Goal: Information Seeking & Learning: Learn about a topic

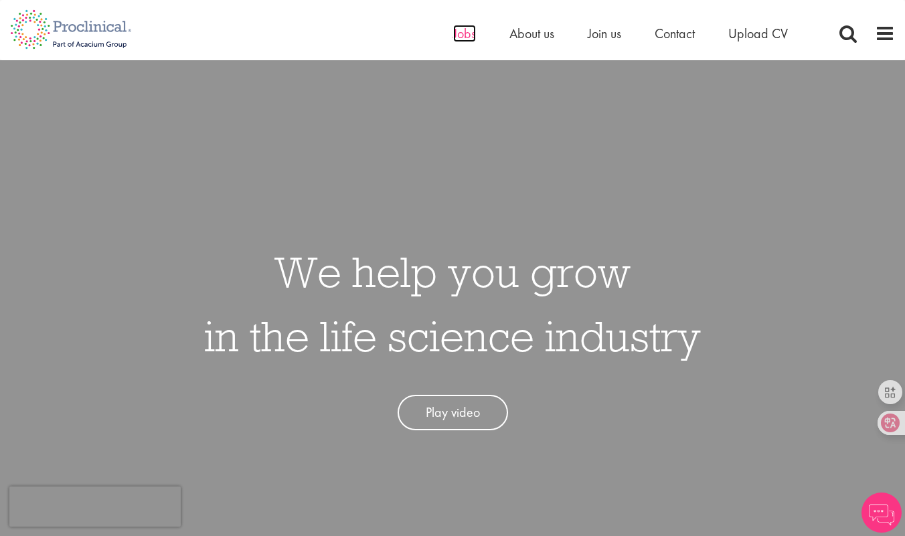
click at [460, 36] on span "Jobs" at bounding box center [464, 33] width 23 height 17
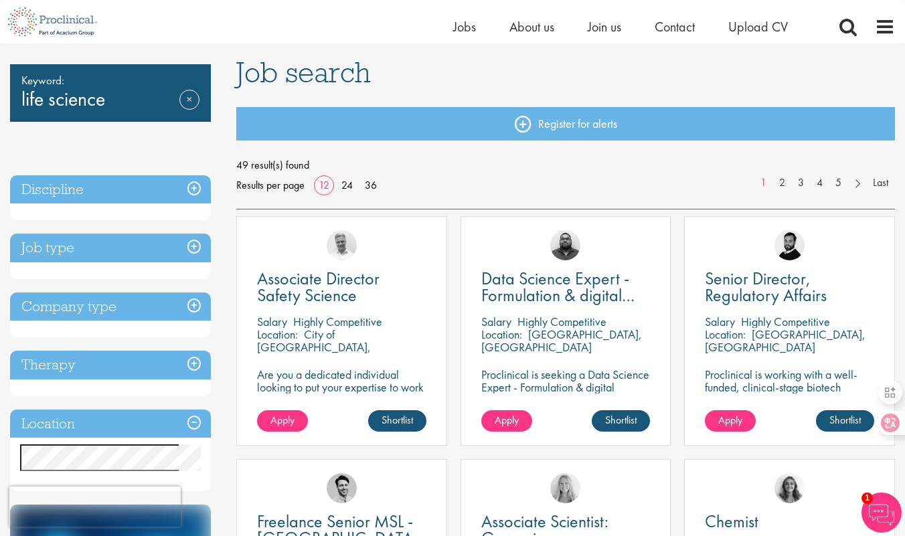
scroll to position [100, 0]
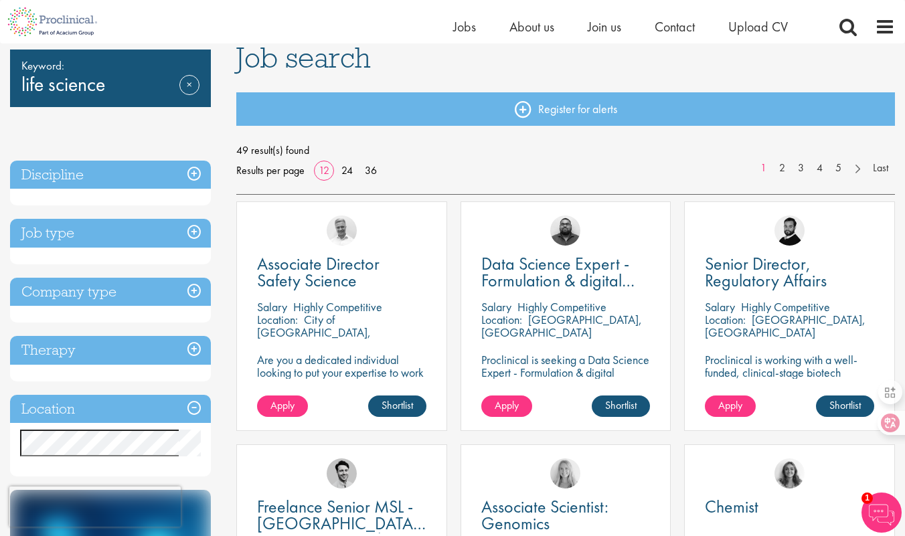
click at [169, 408] on h3 "Location" at bounding box center [110, 409] width 201 height 29
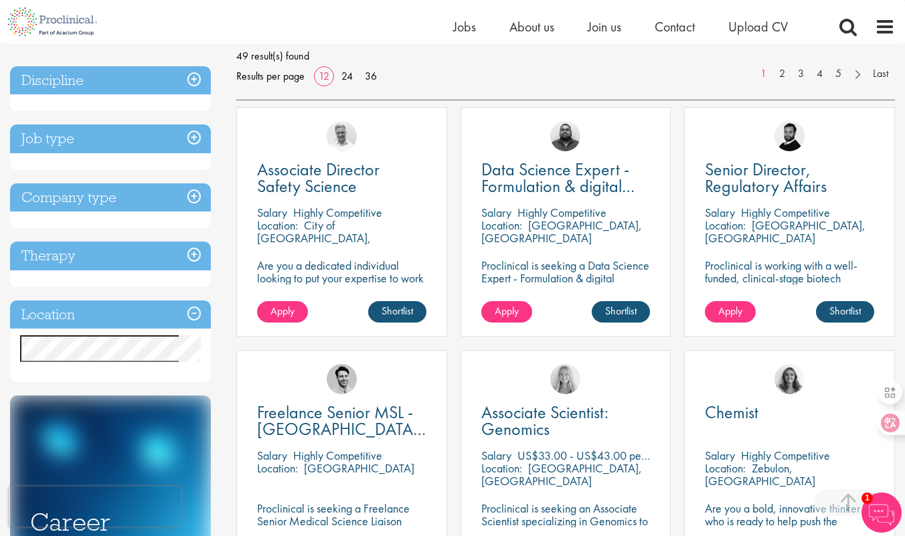
scroll to position [209, 0]
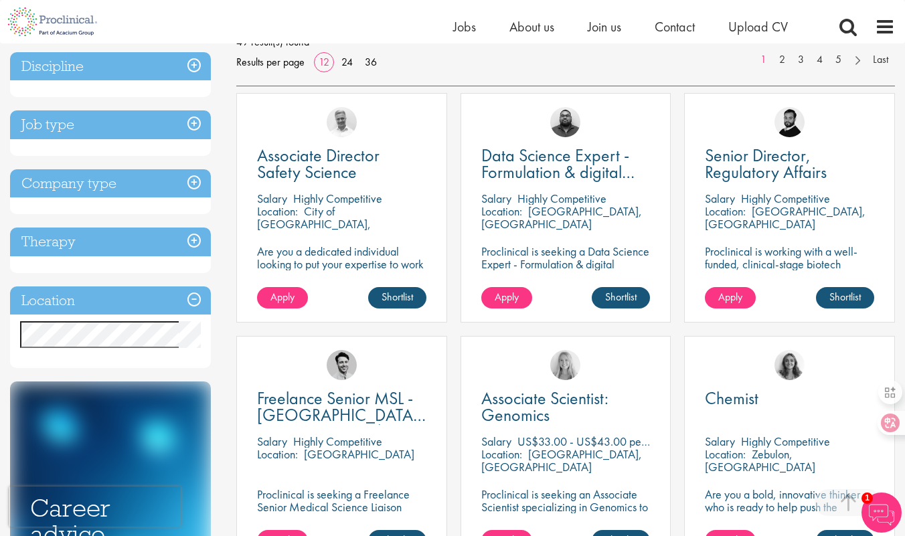
click at [193, 302] on h3 "Location" at bounding box center [110, 300] width 201 height 29
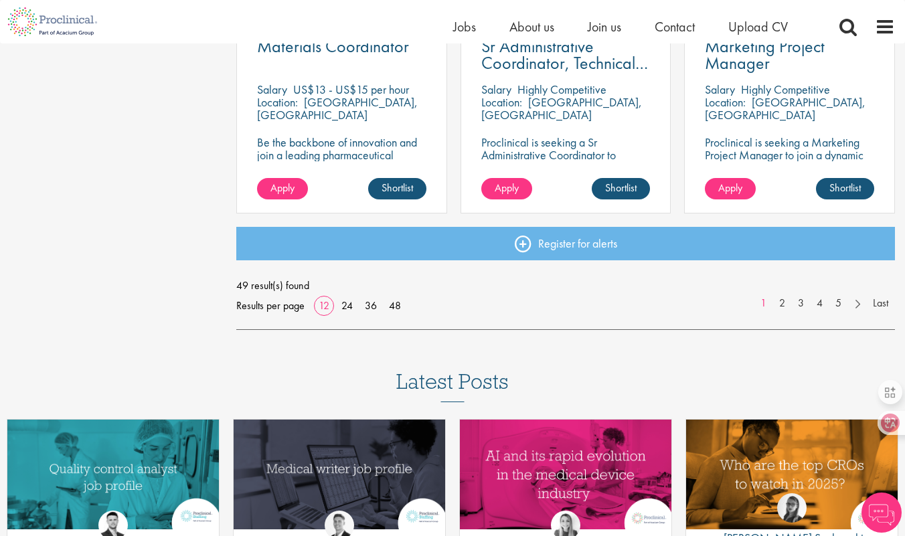
scroll to position [1031, 0]
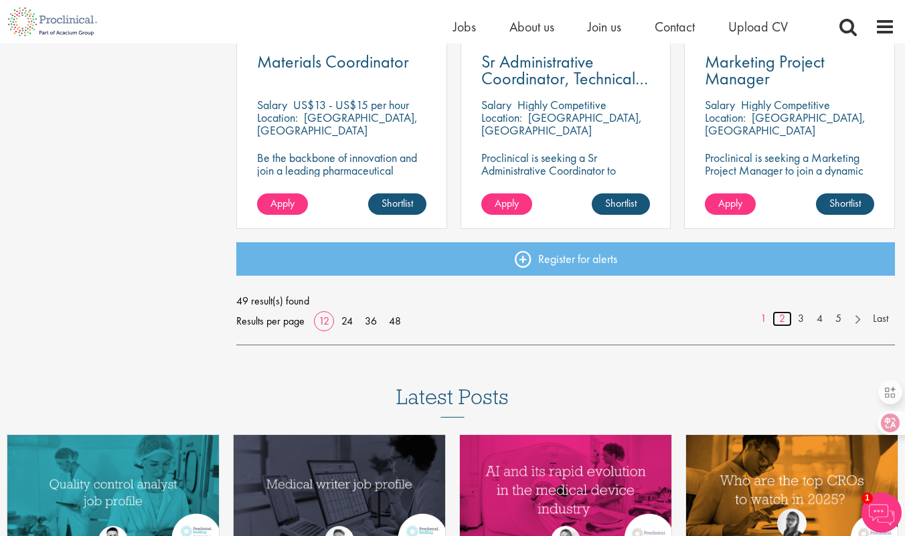
click at [784, 317] on link "2" at bounding box center [781, 318] width 19 height 15
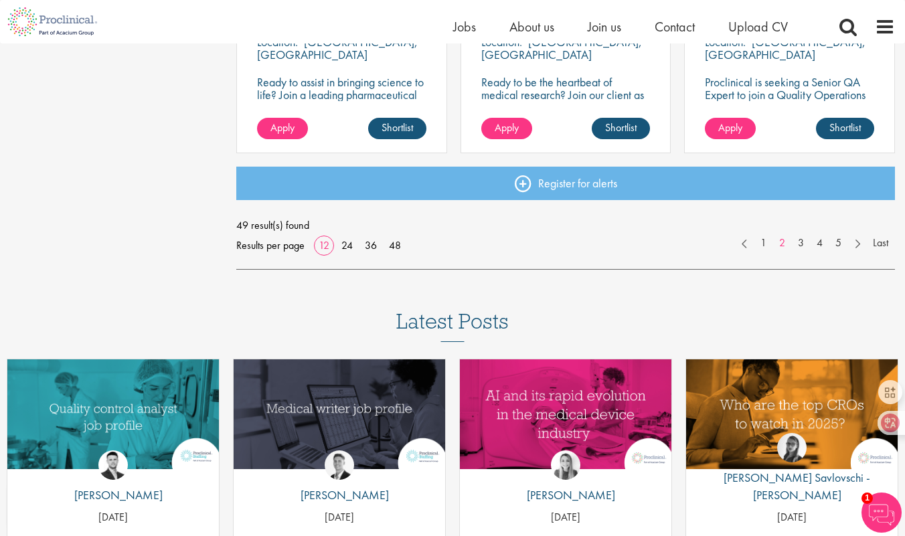
scroll to position [1175, 0]
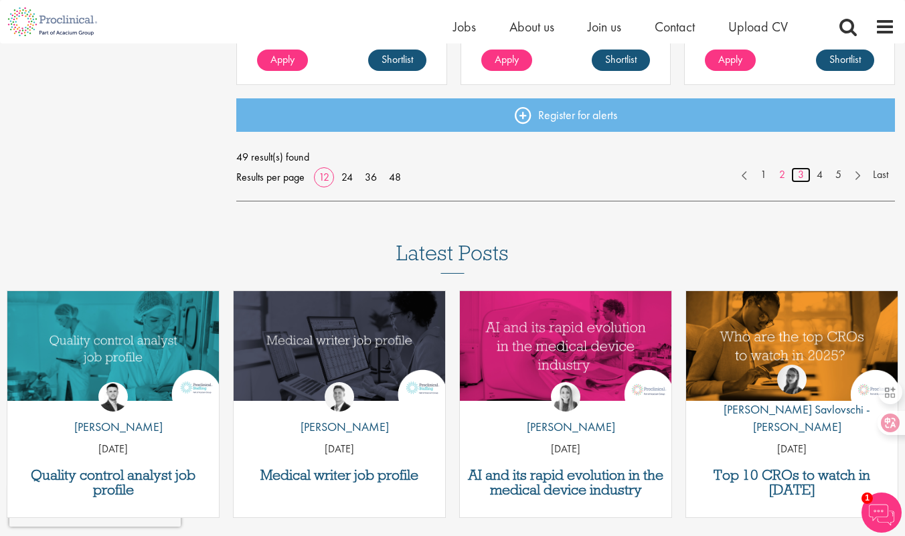
click at [797, 175] on link "3" at bounding box center [800, 174] width 19 height 15
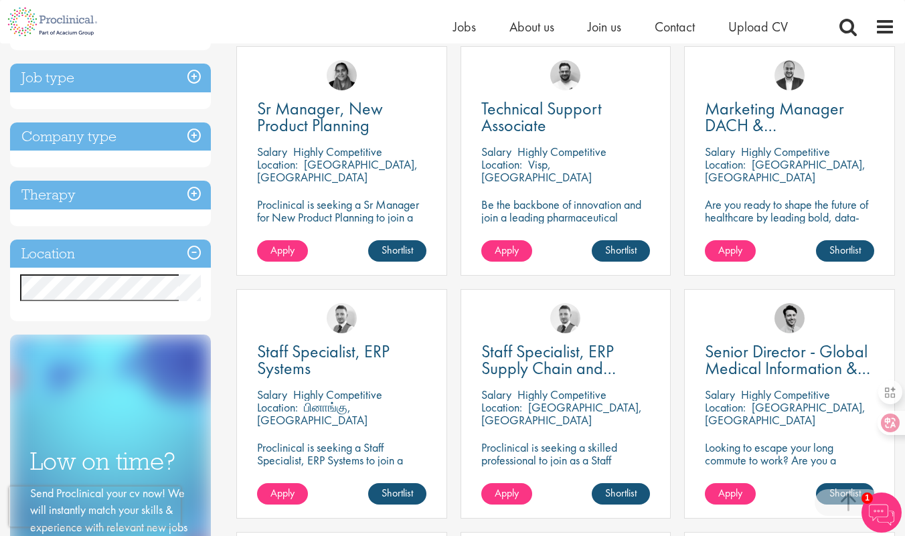
scroll to position [261, 0]
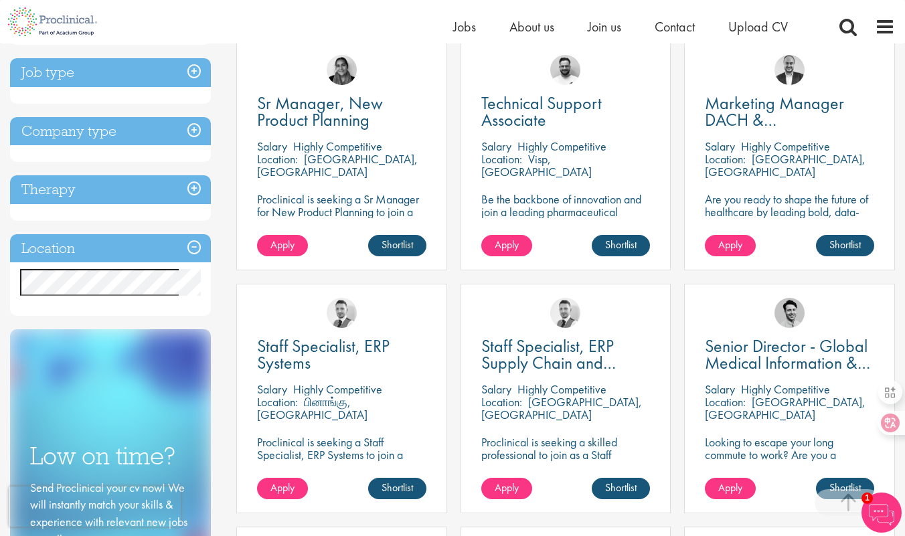
click at [588, 211] on p "Be the backbone of innovation and join a leading pharmaceutical company to help…" at bounding box center [565, 218] width 169 height 51
click at [531, 203] on p "Be the backbone of innovation and join a leading pharmaceutical company to help…" at bounding box center [565, 218] width 169 height 51
click at [540, 128] on span "Technical Support Associate" at bounding box center [541, 111] width 120 height 39
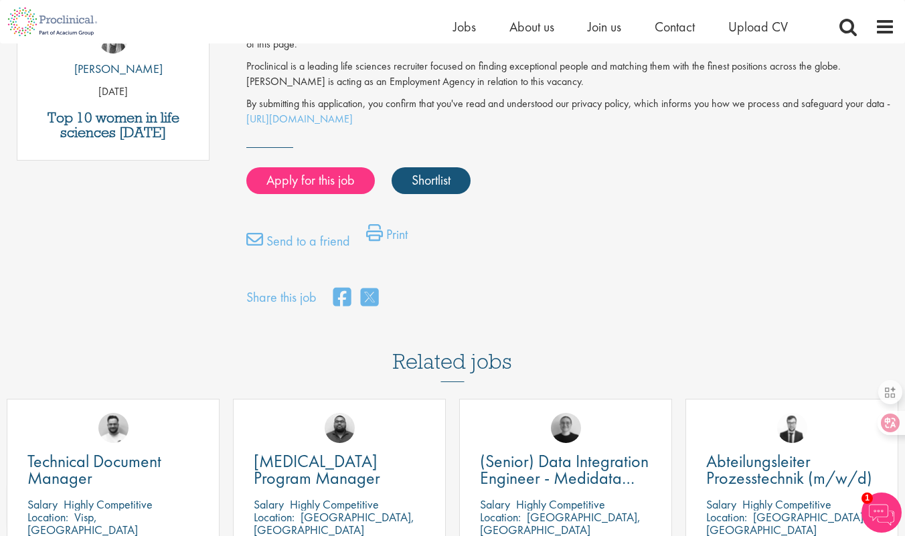
scroll to position [819, 0]
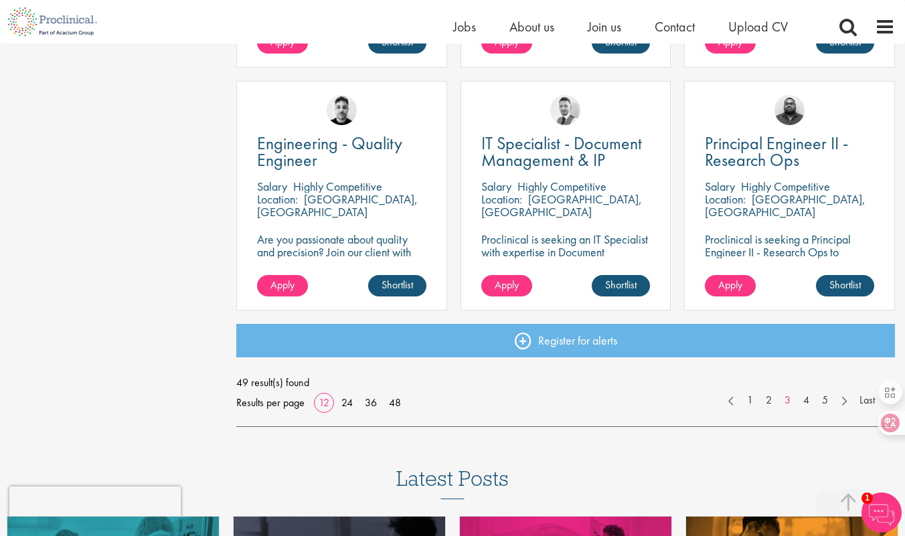
scroll to position [954, 0]
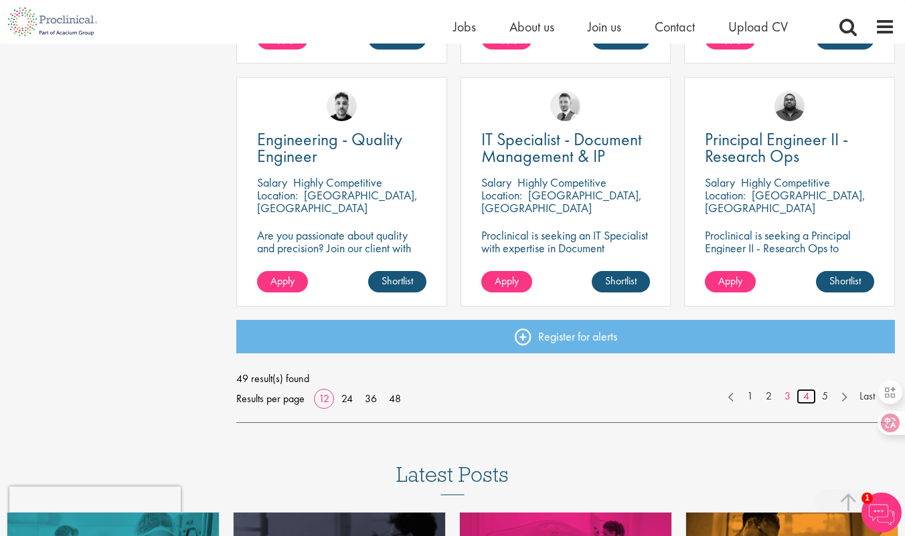
click at [806, 400] on link "4" at bounding box center [805, 396] width 19 height 15
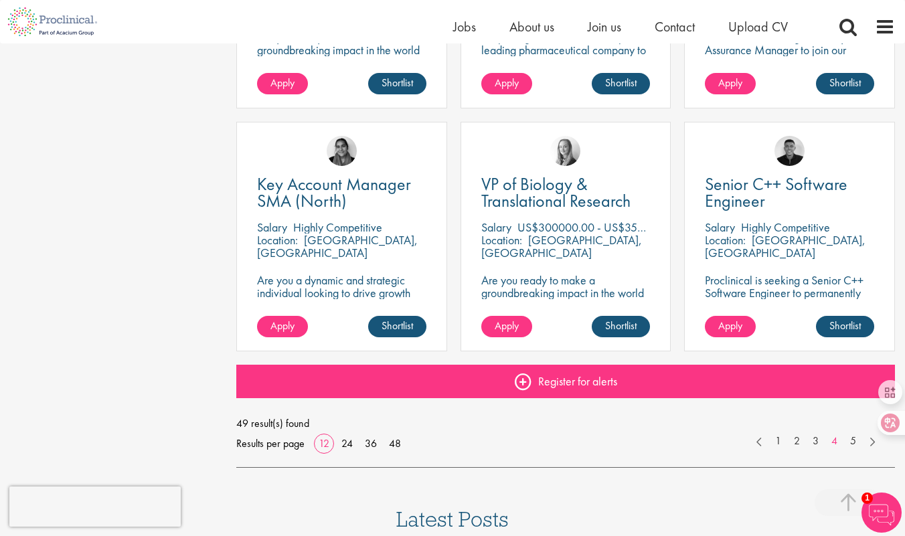
scroll to position [912, 0]
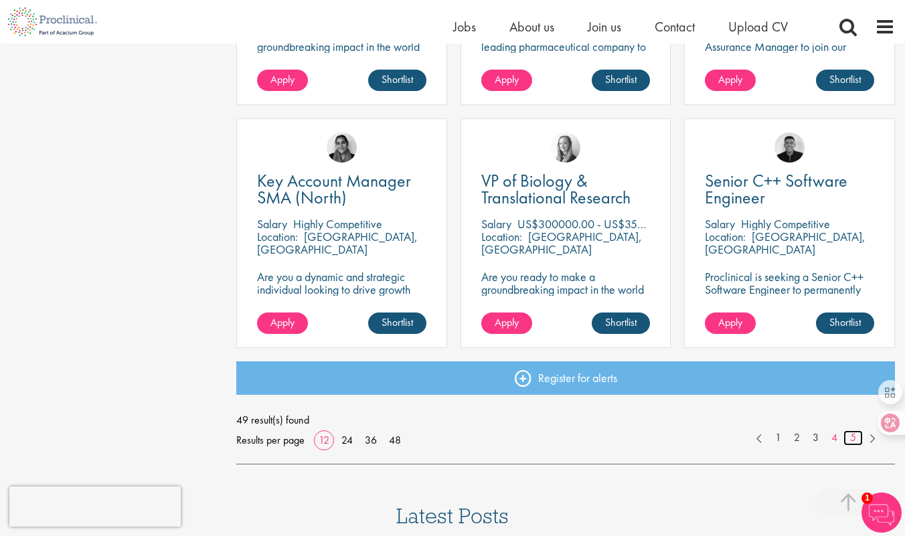
click at [850, 435] on link "5" at bounding box center [852, 437] width 19 height 15
